Goal: Task Accomplishment & Management: Use online tool/utility

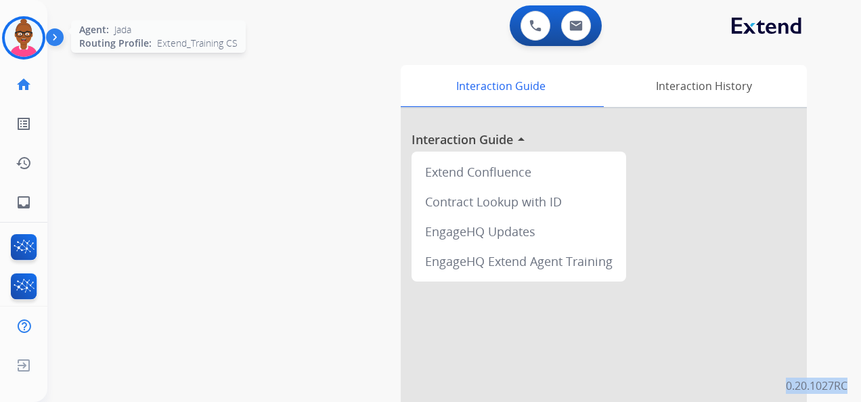
click at [30, 46] on img at bounding box center [24, 38] width 38 height 38
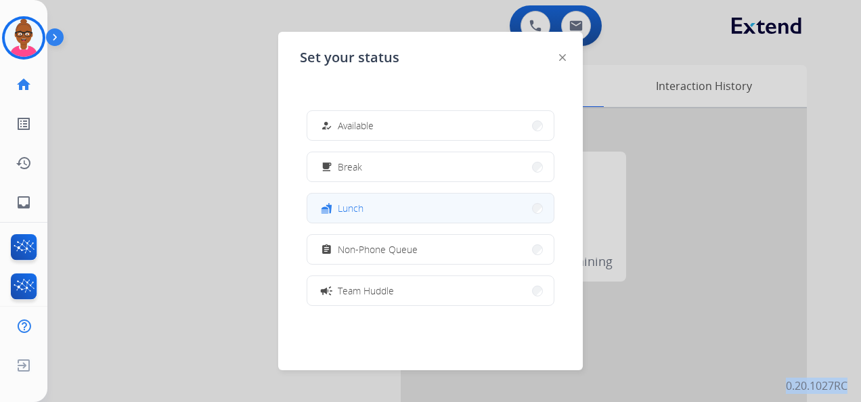
click at [427, 217] on button "fastfood Lunch" at bounding box center [430, 208] width 246 height 29
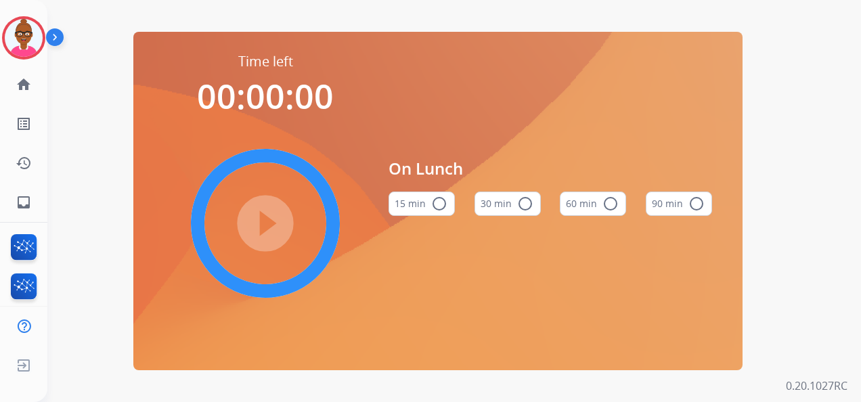
click at [617, 205] on mat-icon "radio_button_unchecked" at bounding box center [610, 204] width 16 height 16
click at [273, 221] on mat-icon "play_circle_filled" at bounding box center [265, 223] width 16 height 16
